Goal: Transaction & Acquisition: Book appointment/travel/reservation

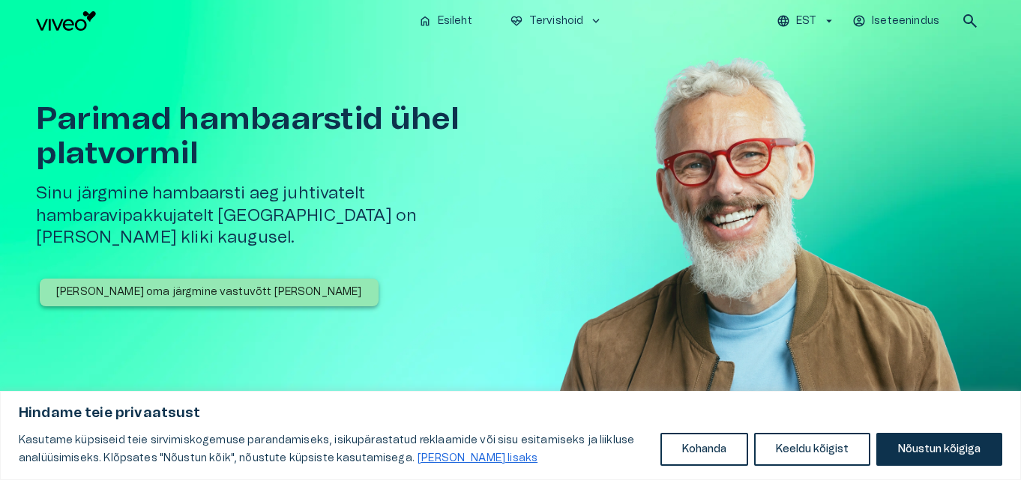
click at [291, 122] on h1 "Parimad hambaarstid ühel platvormil" at bounding box center [279, 136] width 486 height 69
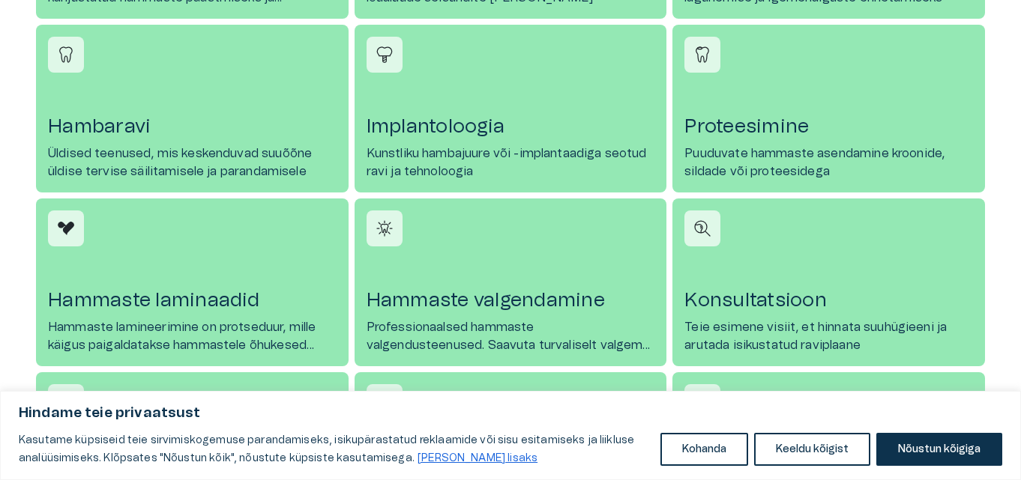
scroll to position [855, 0]
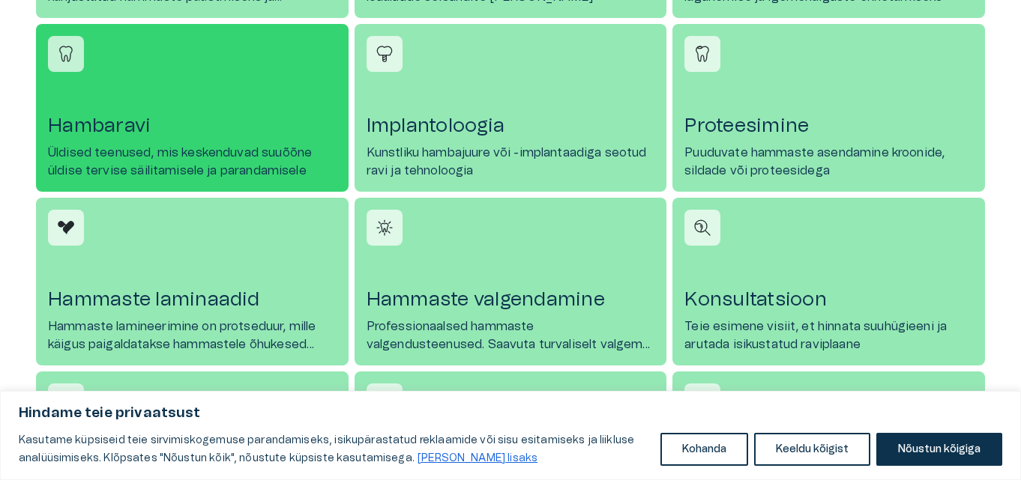
click at [304, 110] on link "[PERSON_NAME] Üldised teenused, mis keskenduvad suuõõne üldise tervise säilitam…" at bounding box center [192, 108] width 313 height 168
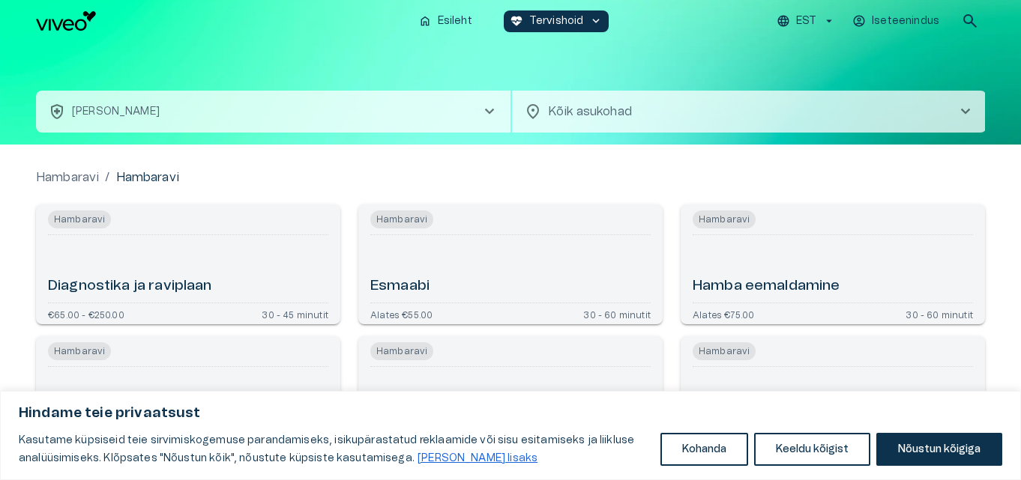
click at [967, 108] on span "chevron_right" at bounding box center [965, 112] width 18 height 18
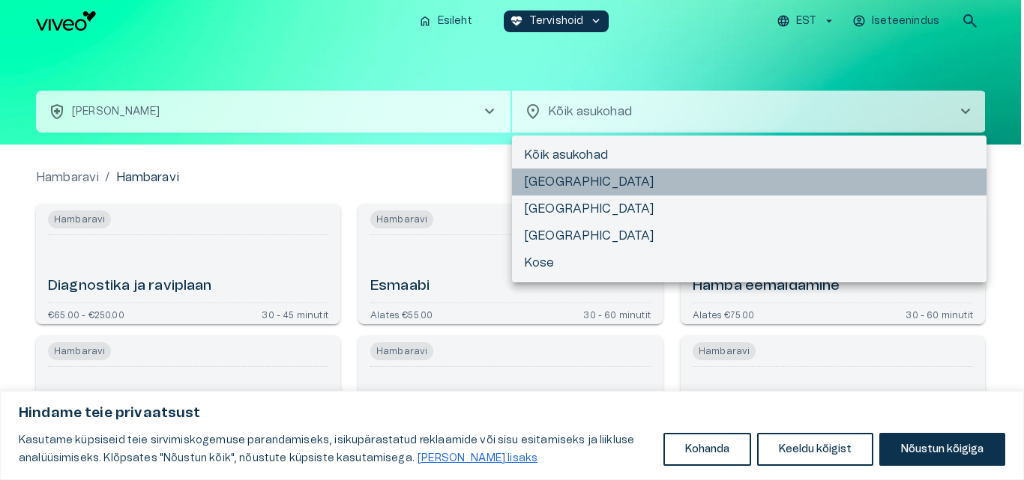
click at [723, 181] on li "[GEOGRAPHIC_DATA]" at bounding box center [749, 182] width 474 height 27
type input "**********"
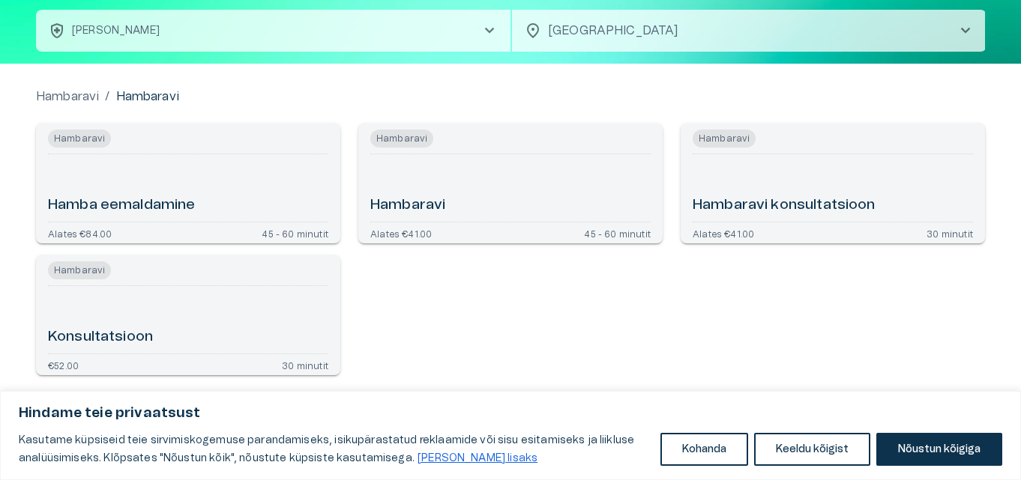
scroll to position [85, 0]
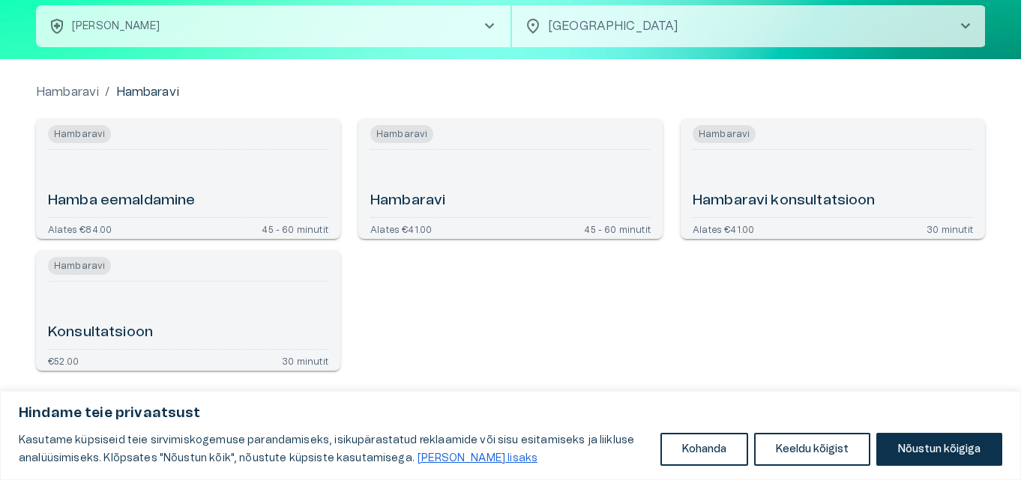
click at [543, 189] on div "Hambaravi" at bounding box center [510, 183] width 280 height 55
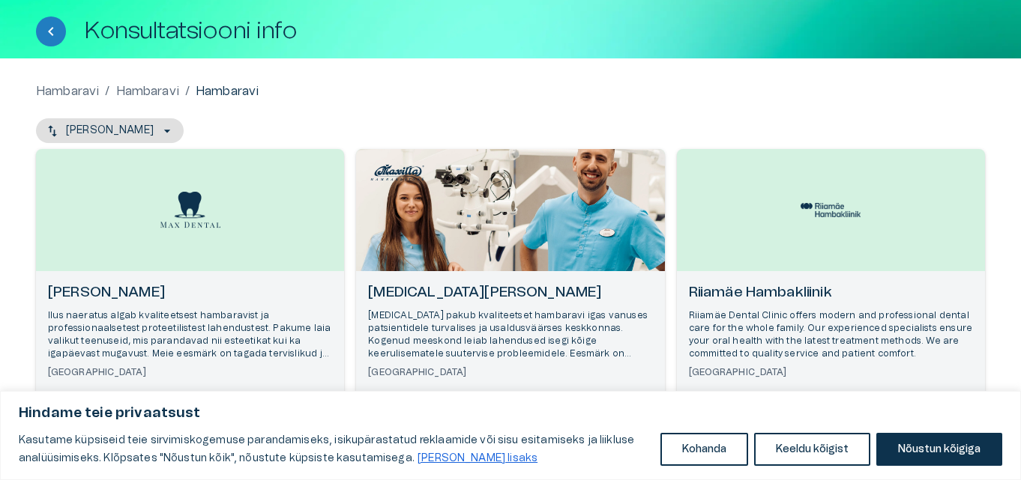
scroll to position [76, 0]
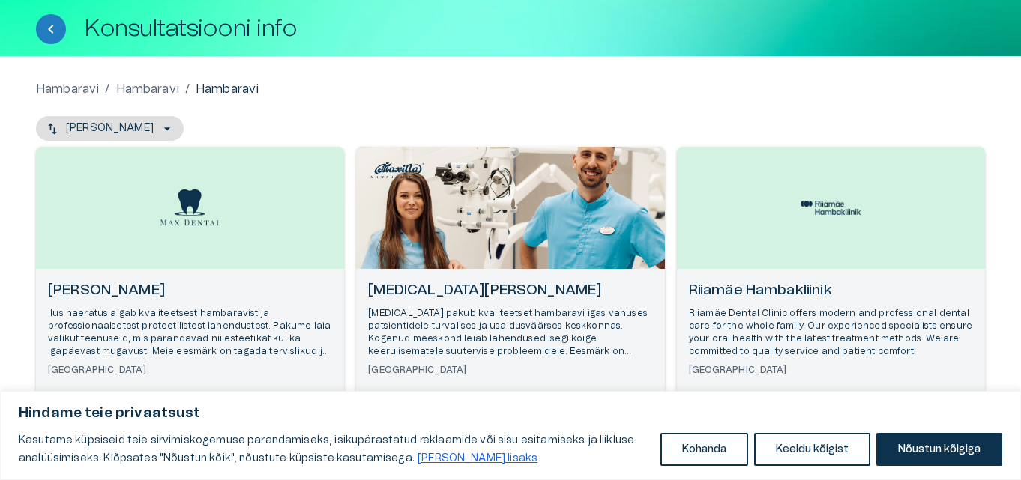
click at [476, 226] on div "Open selected supplier available booking dates" at bounding box center [510, 208] width 308 height 122
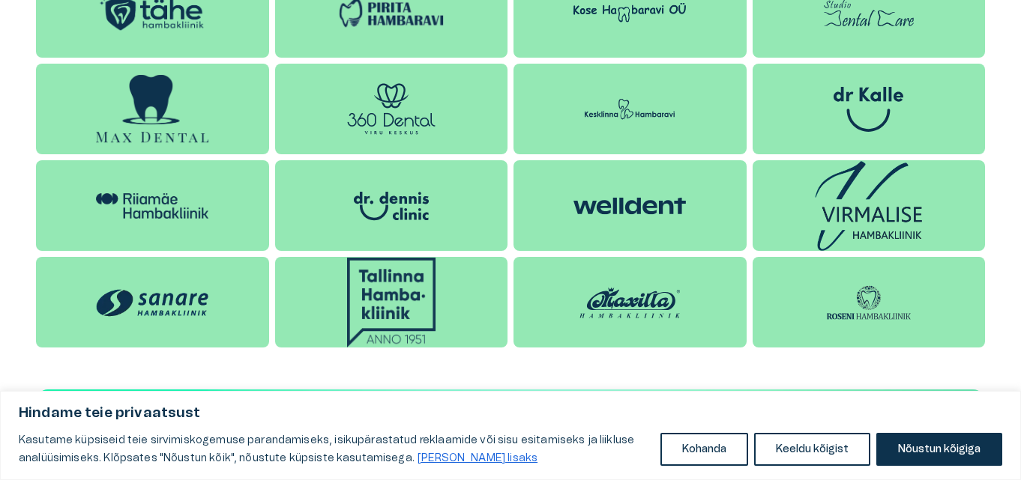
scroll to position [1978, 0]
